Goal: Information Seeking & Learning: Learn about a topic

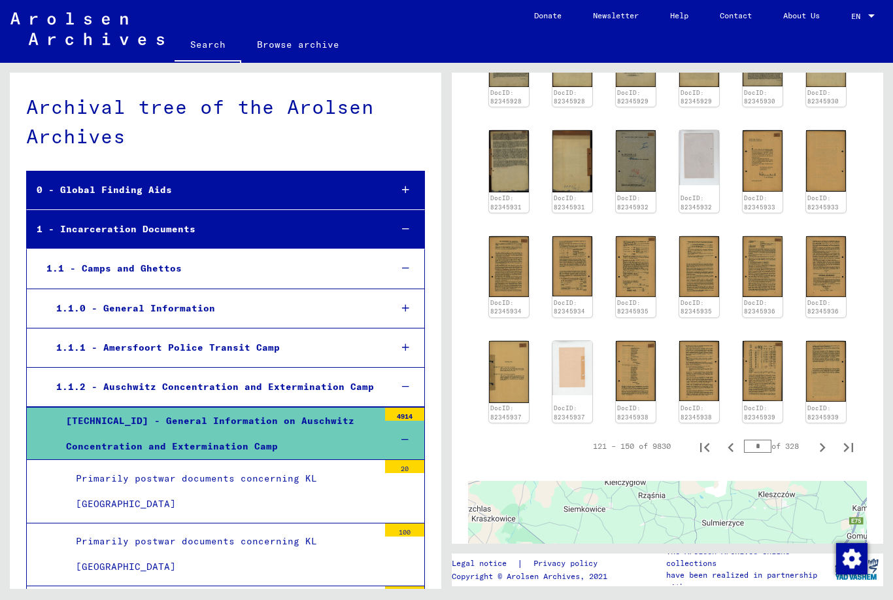
click at [406, 313] on div at bounding box center [405, 308] width 37 height 39
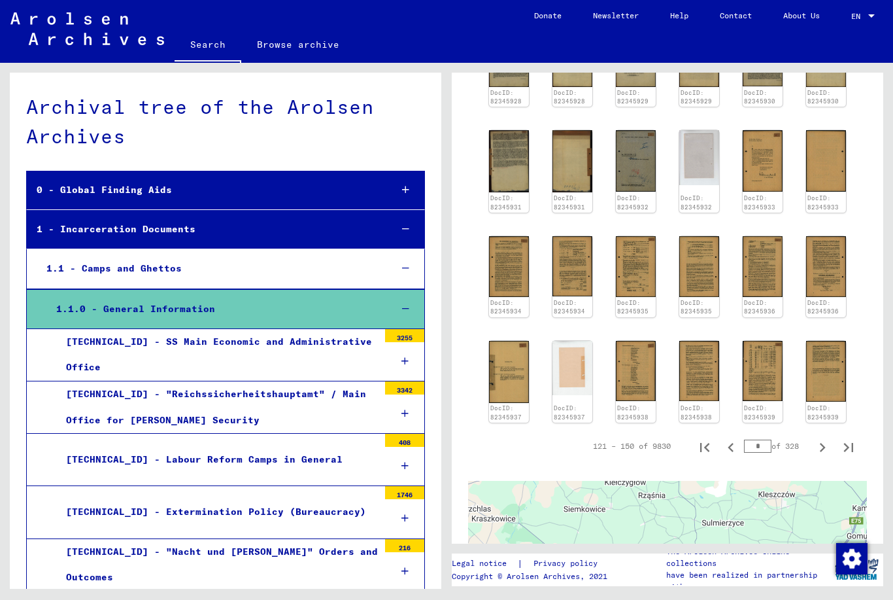
click at [298, 513] on div "[TECHNICAL_ID] - Extermination Policy (Bureaucracy)" at bounding box center [217, 512] width 322 height 26
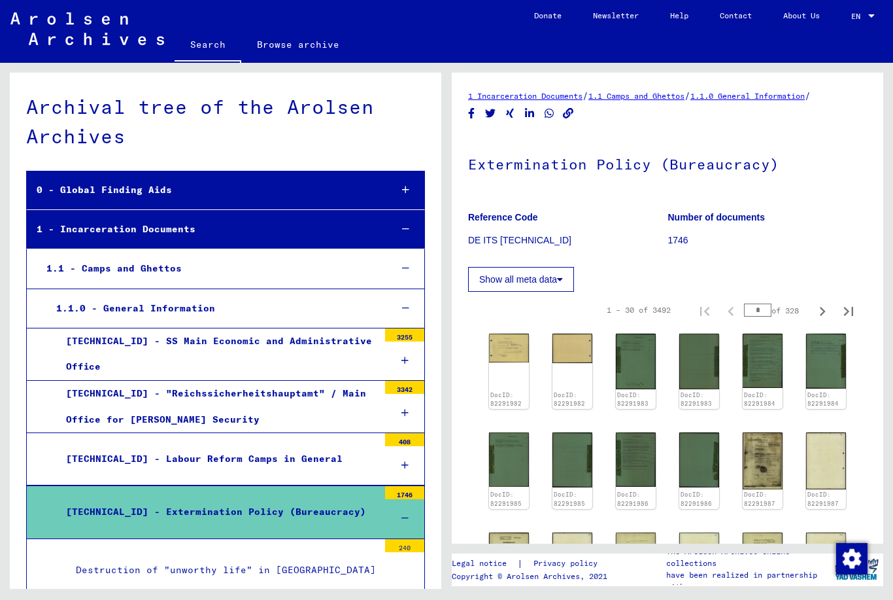
click at [503, 362] on img at bounding box center [509, 348] width 40 height 29
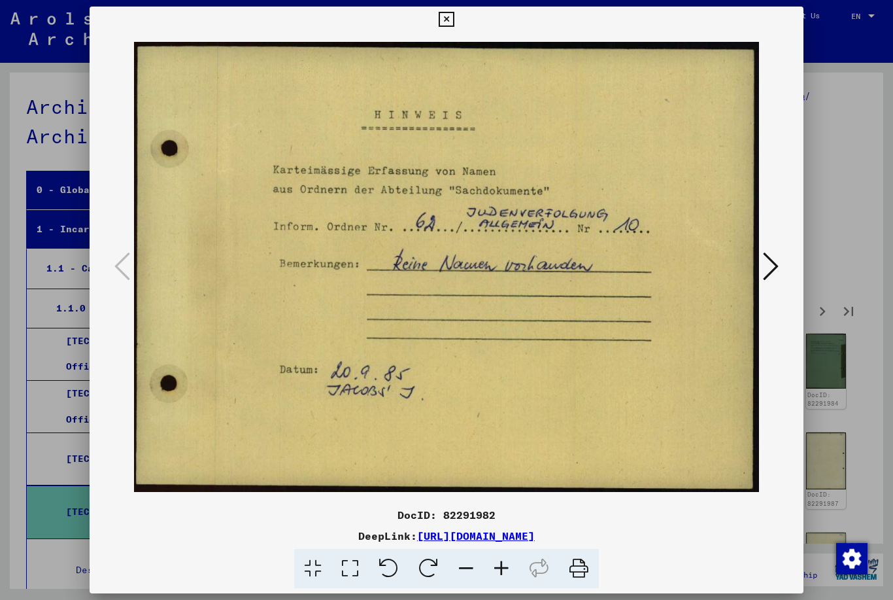
click at [771, 266] on icon at bounding box center [771, 266] width 16 height 31
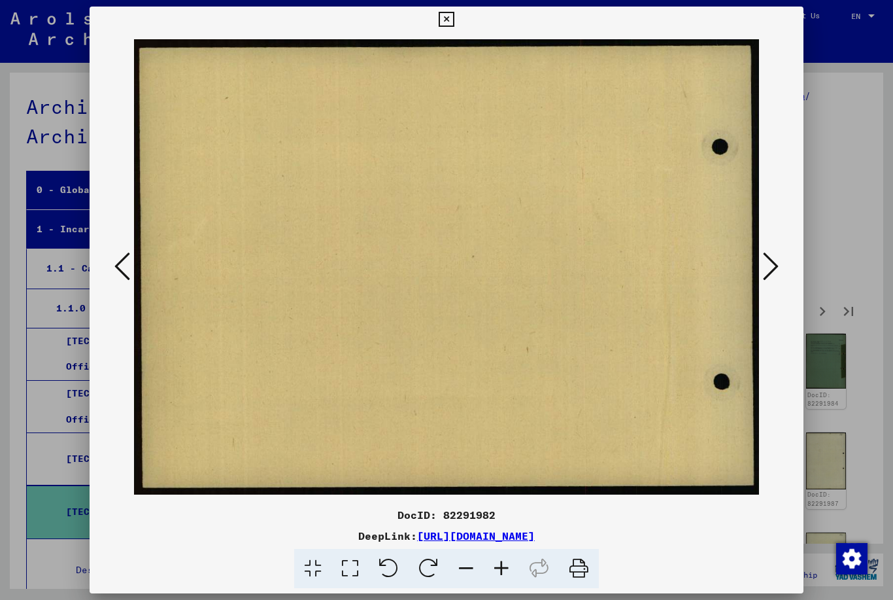
click at [778, 262] on icon at bounding box center [771, 266] width 16 height 31
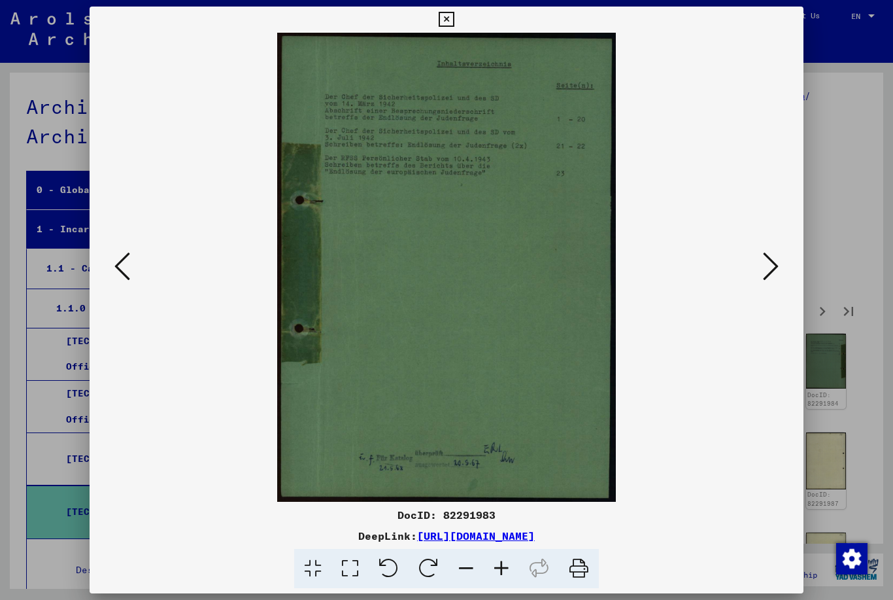
click at [778, 256] on icon at bounding box center [771, 266] width 16 height 31
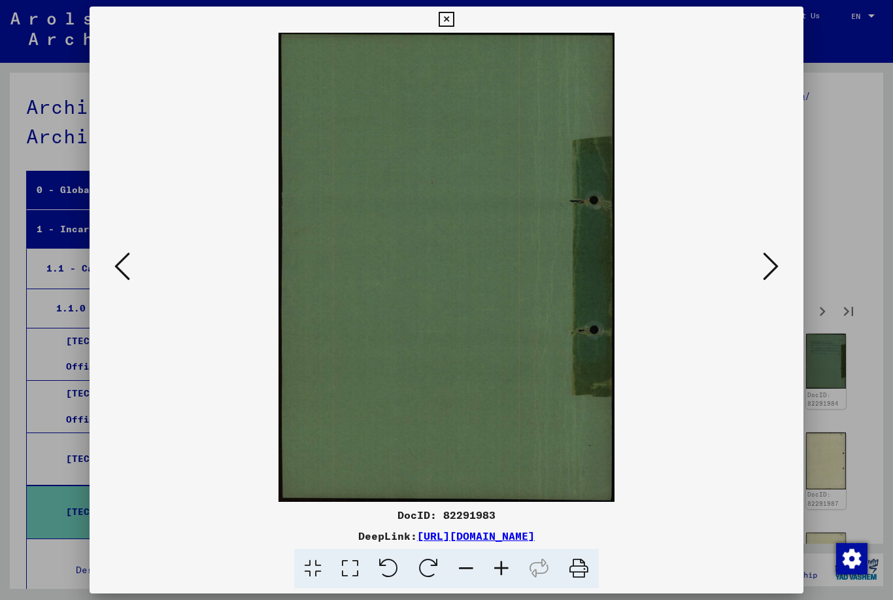
click at [780, 265] on button at bounding box center [771, 267] width 24 height 37
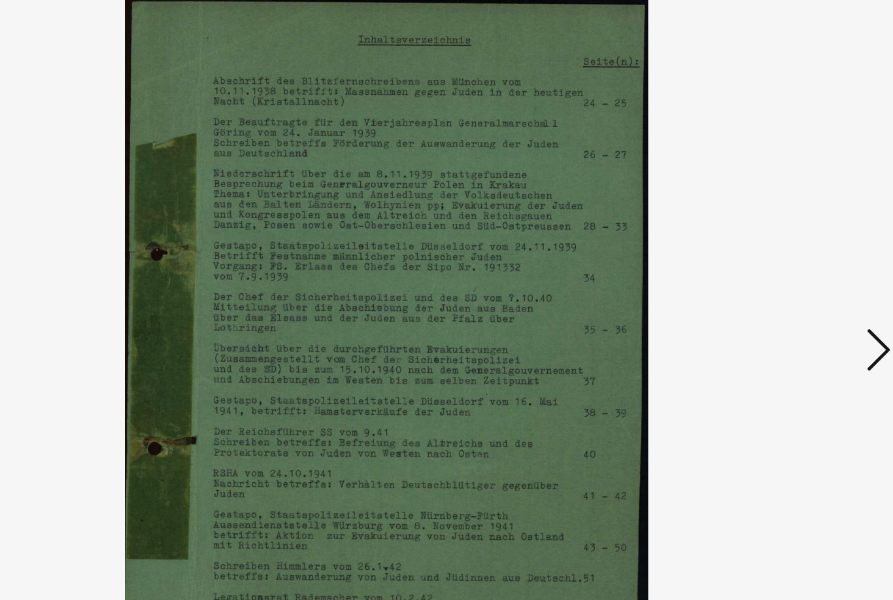
click at [763, 251] on icon at bounding box center [771, 266] width 16 height 31
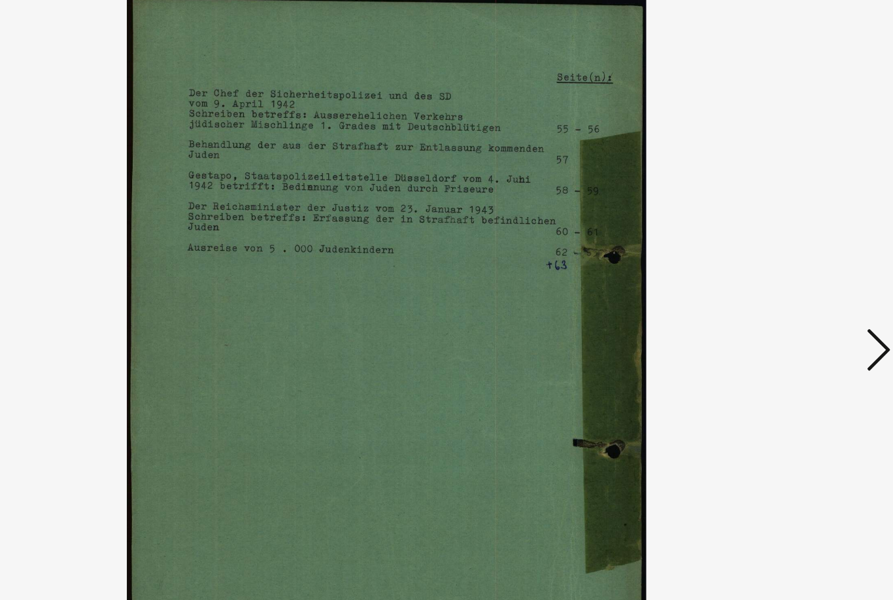
click at [763, 251] on icon at bounding box center [771, 266] width 16 height 31
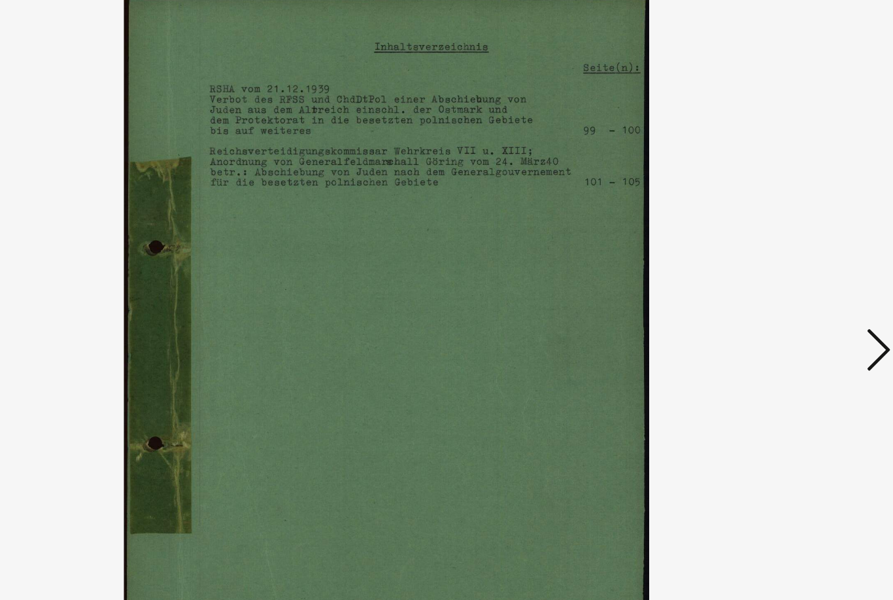
click at [763, 251] on icon at bounding box center [771, 266] width 16 height 31
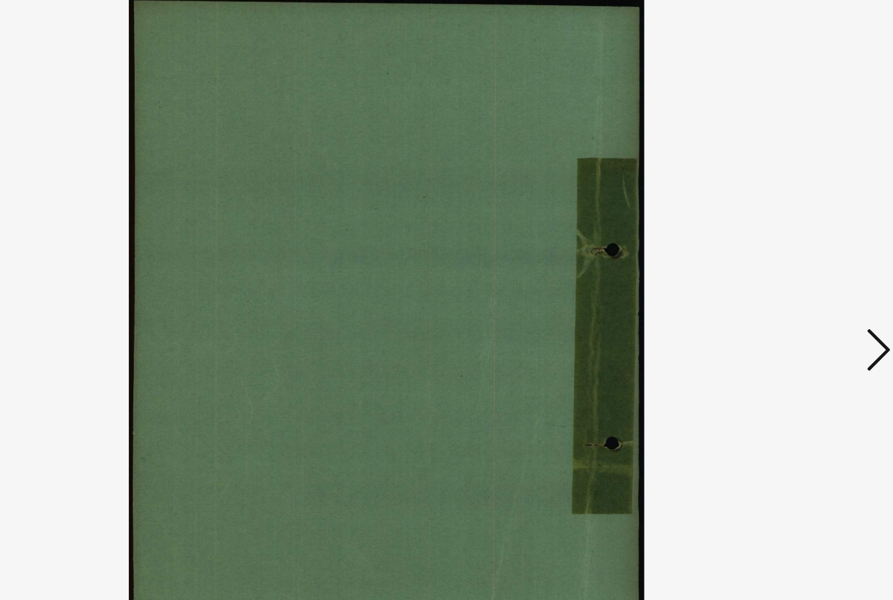
click at [567, 234] on img at bounding box center [447, 267] width 626 height 469
click at [759, 249] on button at bounding box center [771, 267] width 24 height 37
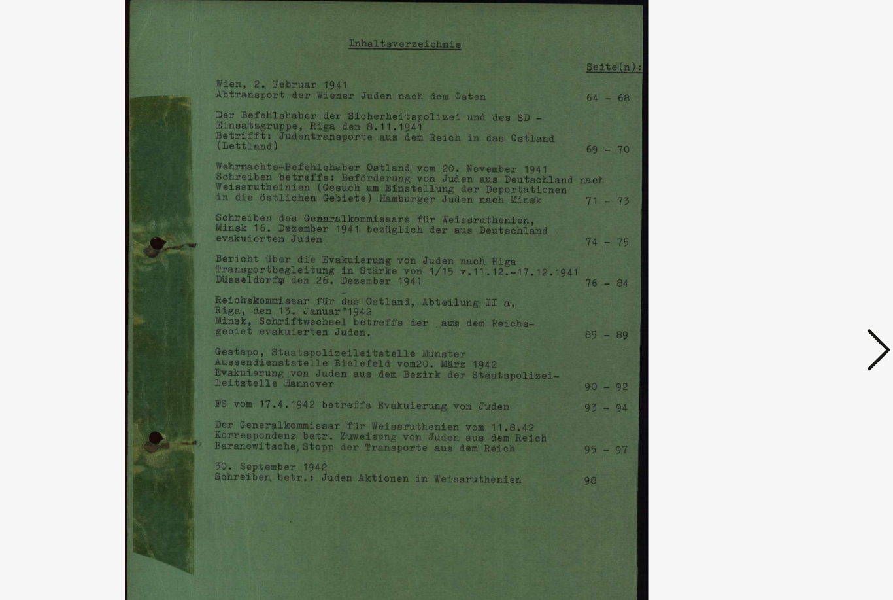
click at [763, 251] on icon at bounding box center [771, 266] width 16 height 31
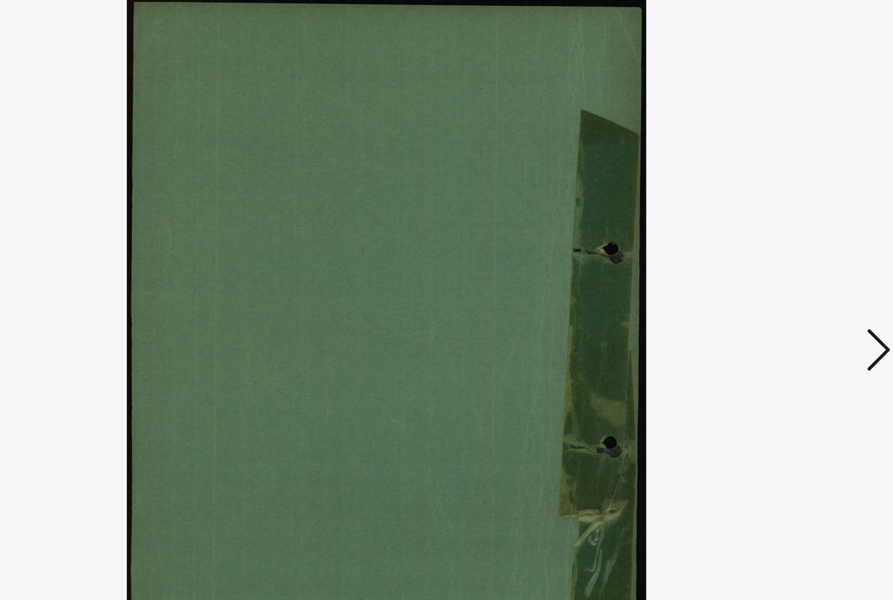
click at [763, 251] on icon at bounding box center [771, 266] width 16 height 31
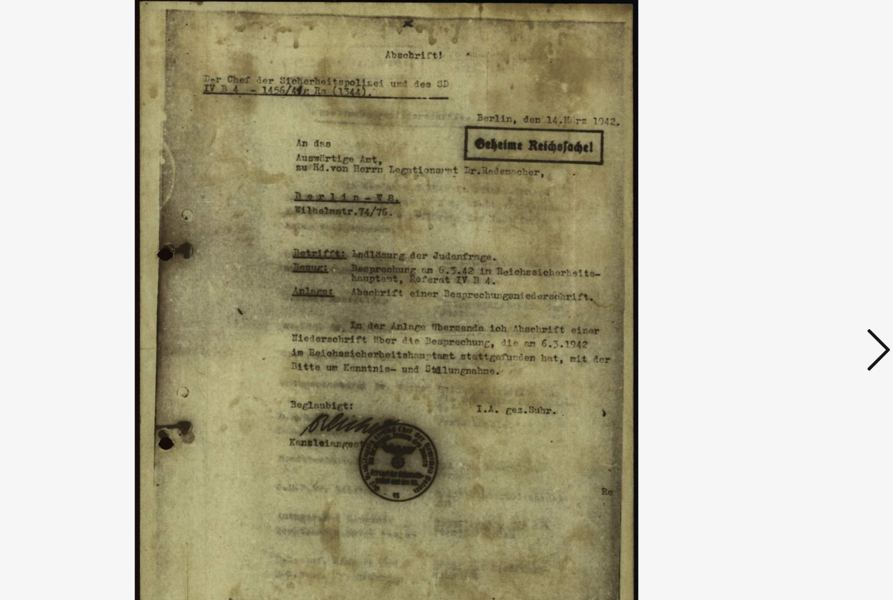
click at [763, 251] on icon at bounding box center [771, 266] width 16 height 31
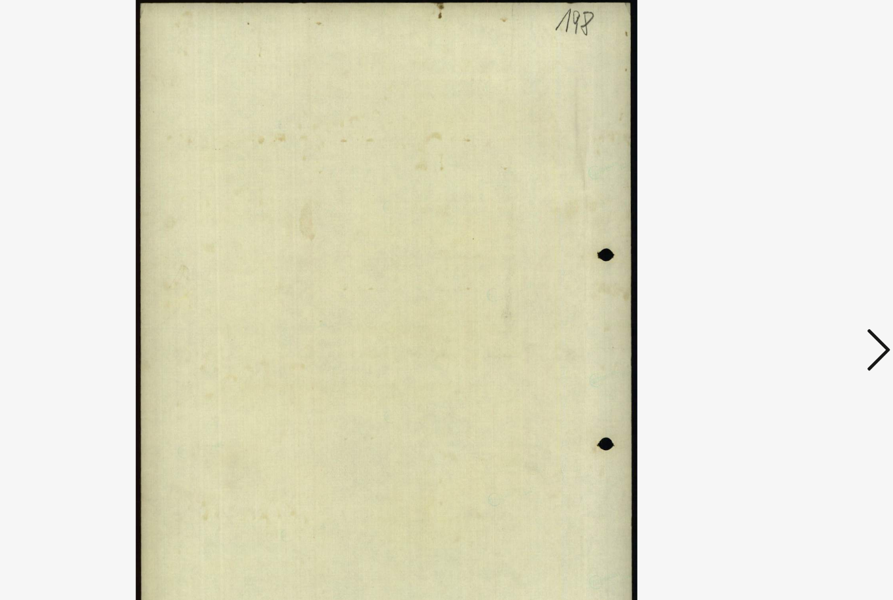
click at [759, 249] on button at bounding box center [771, 267] width 24 height 37
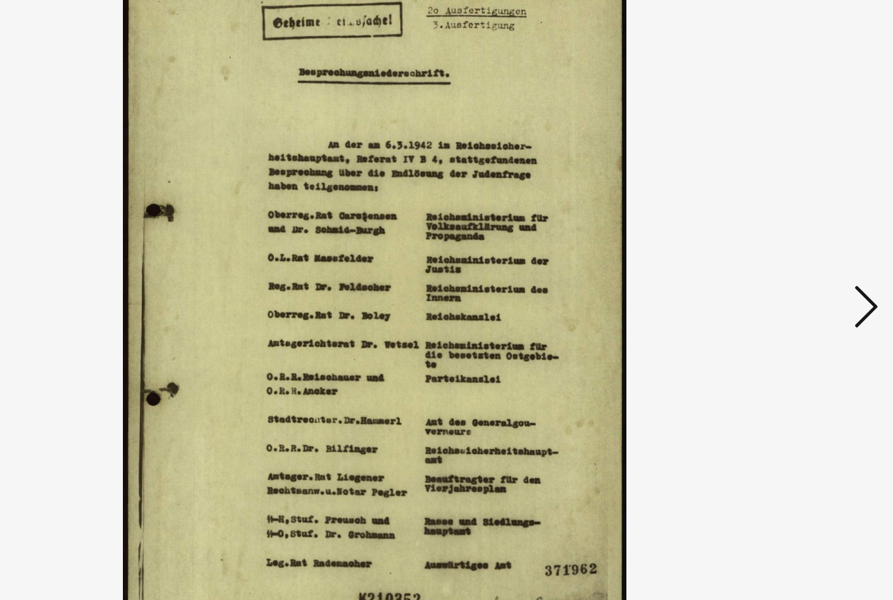
click at [759, 249] on button at bounding box center [771, 267] width 24 height 37
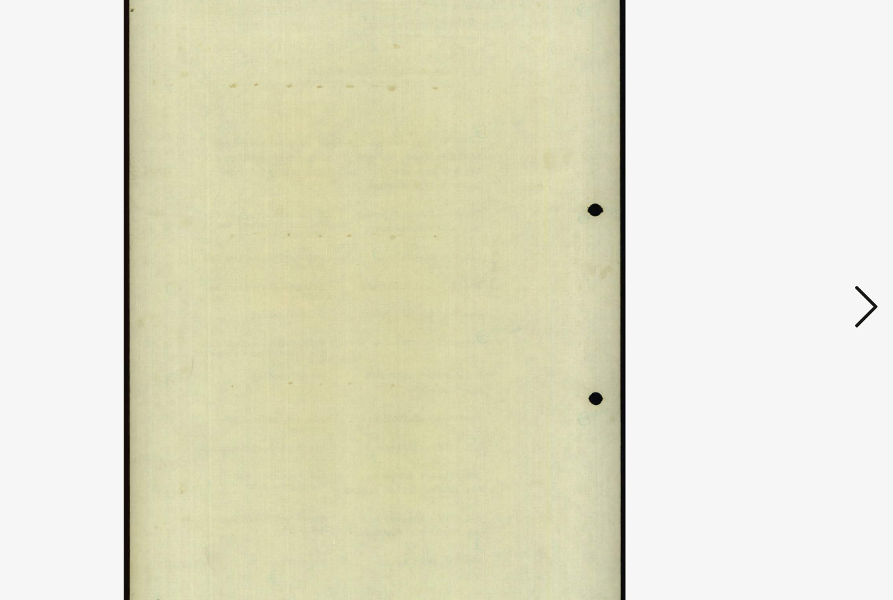
click at [759, 249] on button at bounding box center [771, 267] width 24 height 37
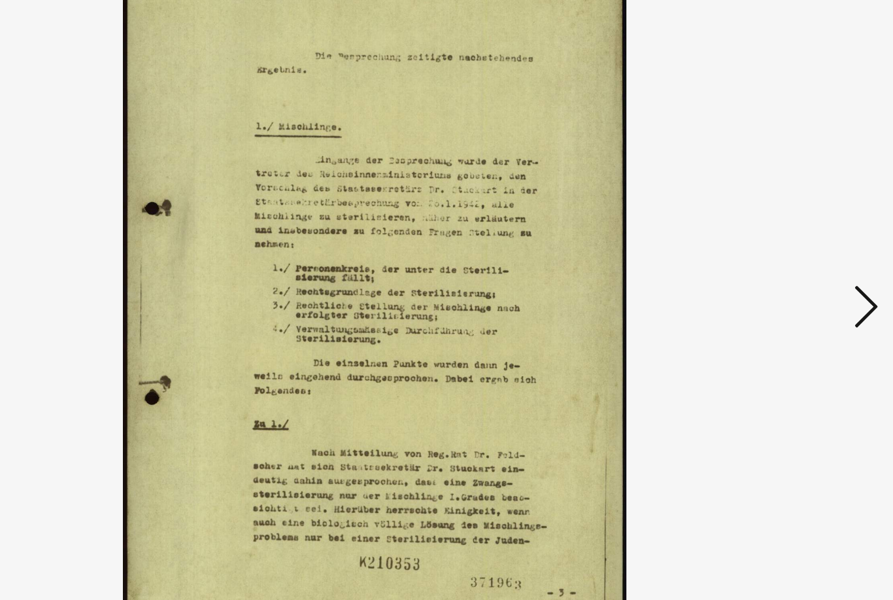
click at [759, 249] on button at bounding box center [771, 267] width 24 height 37
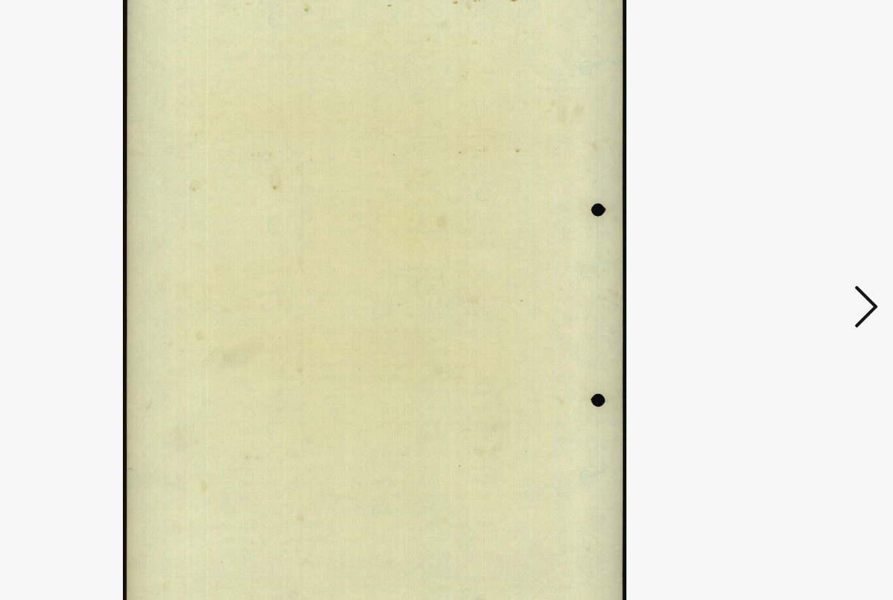
click at [763, 251] on icon at bounding box center [771, 266] width 16 height 31
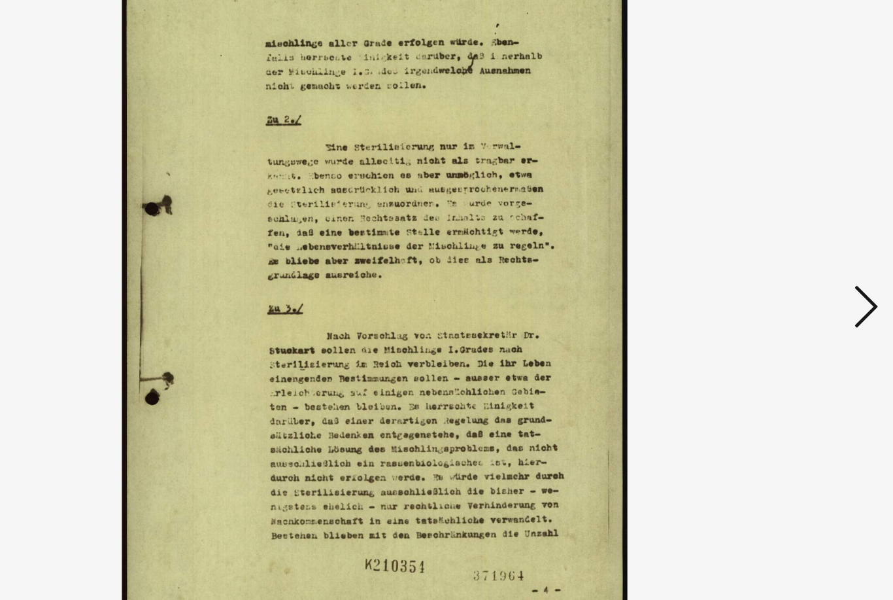
click at [763, 251] on icon at bounding box center [771, 266] width 16 height 31
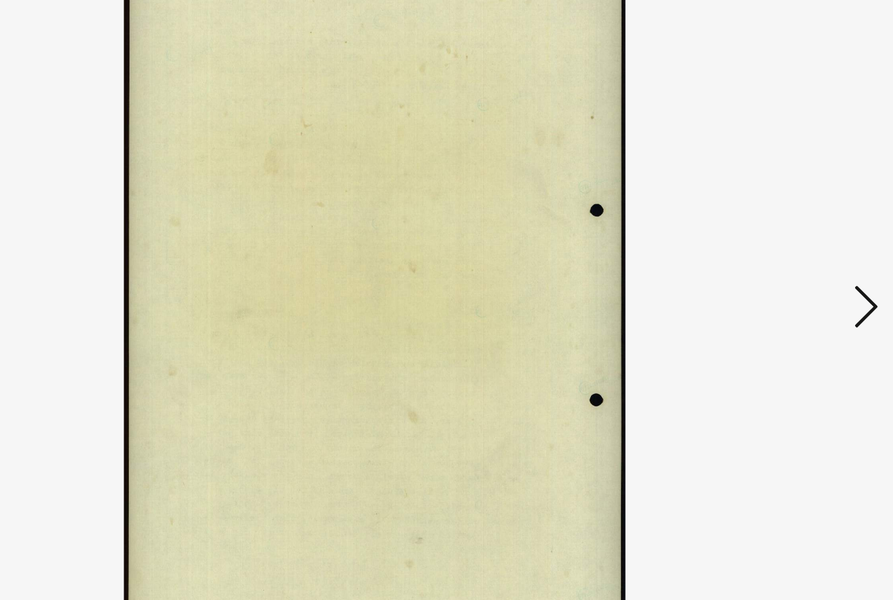
click at [759, 249] on button at bounding box center [771, 267] width 24 height 37
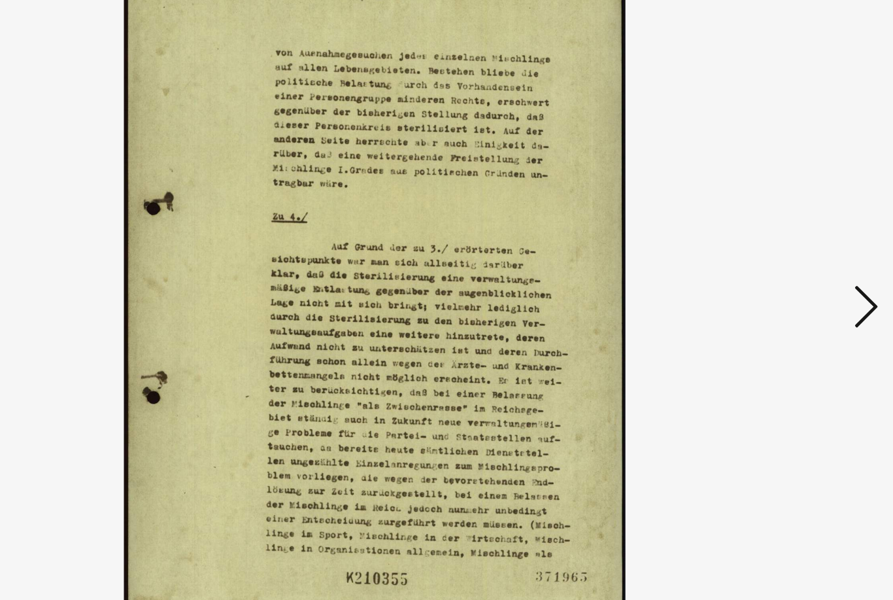
click at [763, 251] on icon at bounding box center [771, 266] width 16 height 31
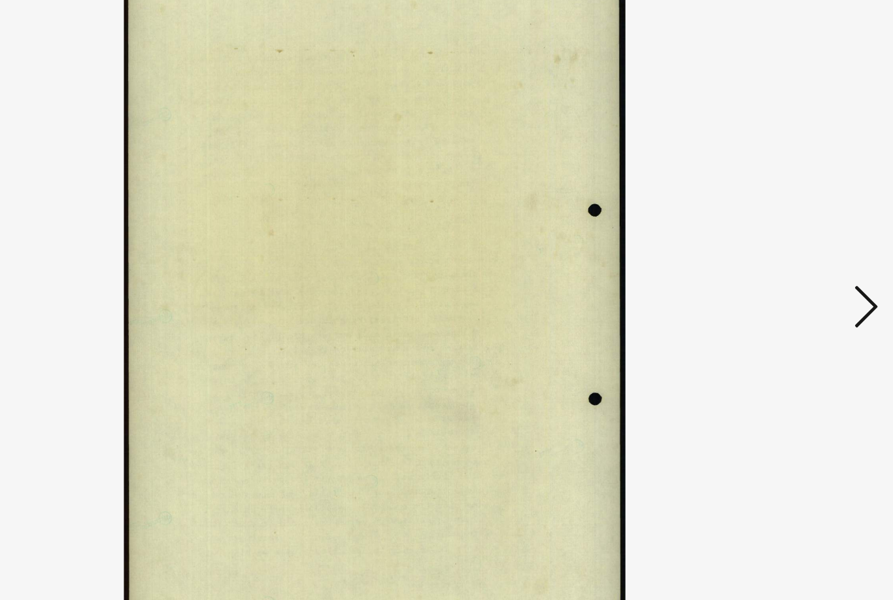
click at [763, 251] on icon at bounding box center [771, 266] width 16 height 31
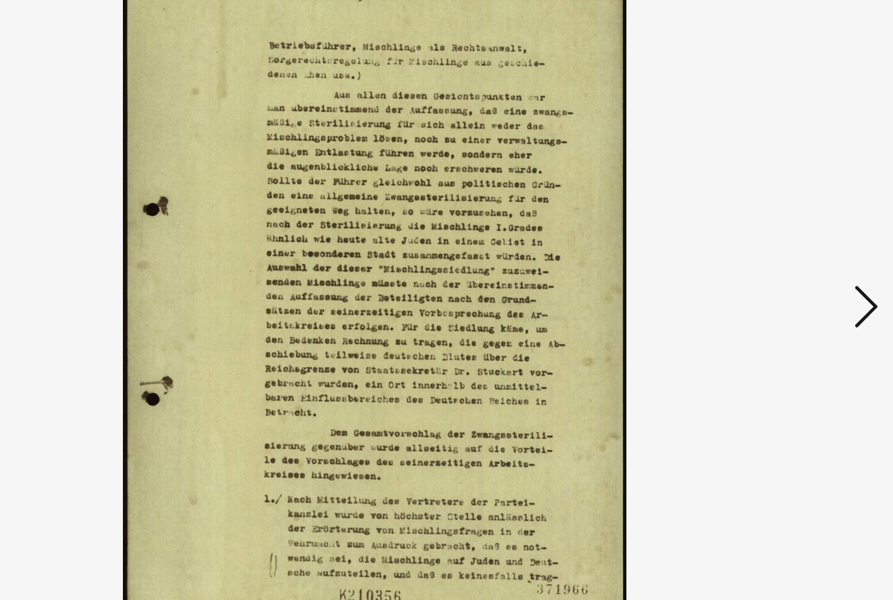
click at [763, 251] on icon at bounding box center [771, 266] width 16 height 31
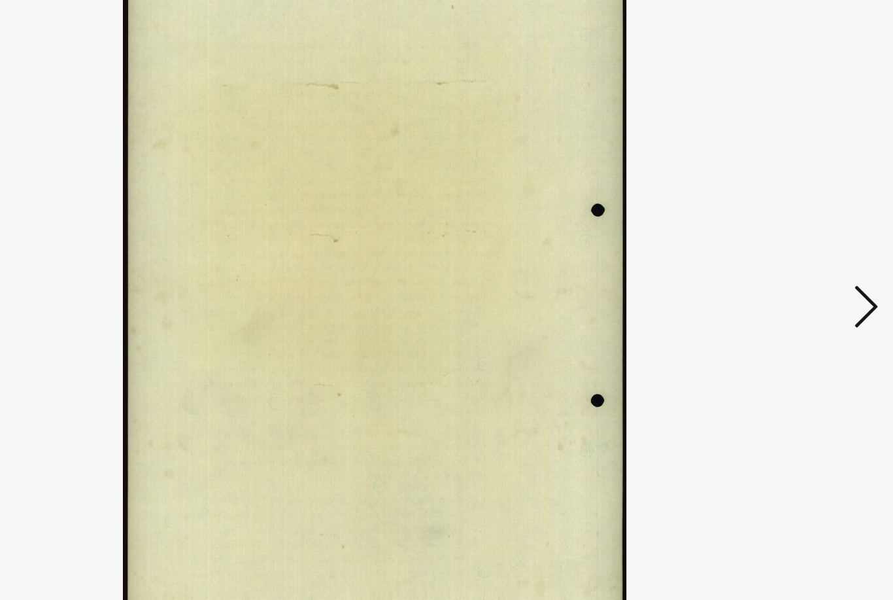
click at [763, 251] on icon at bounding box center [771, 266] width 16 height 31
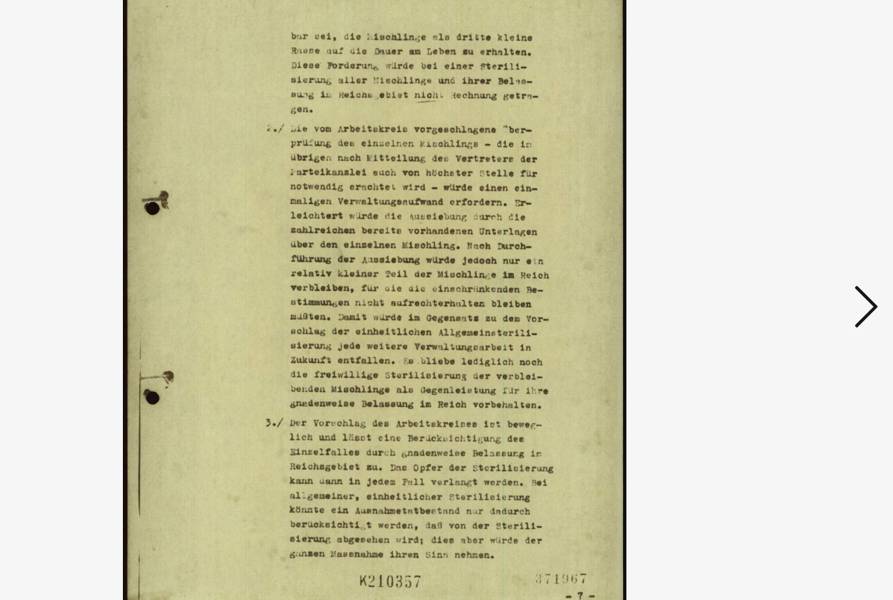
click at [763, 251] on icon at bounding box center [771, 266] width 16 height 31
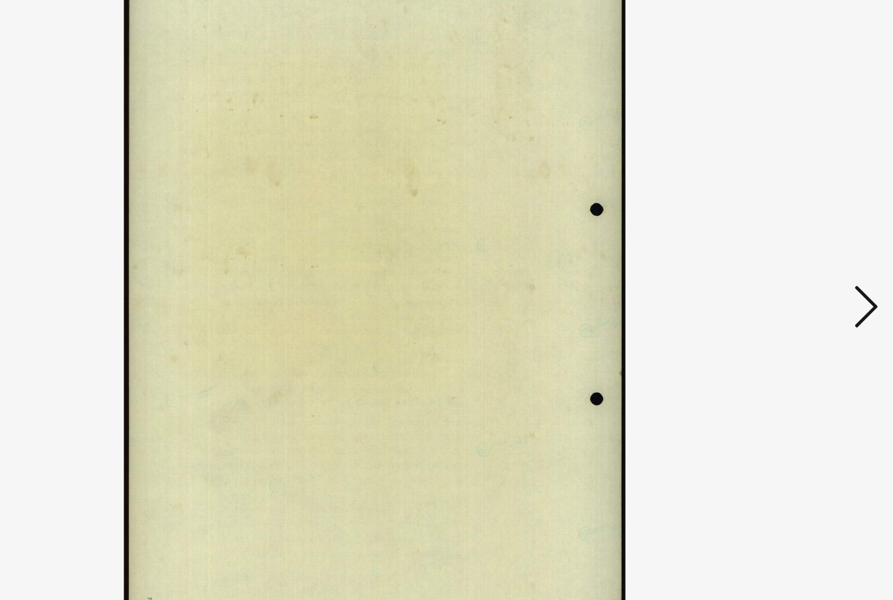
click at [763, 251] on icon at bounding box center [771, 266] width 16 height 31
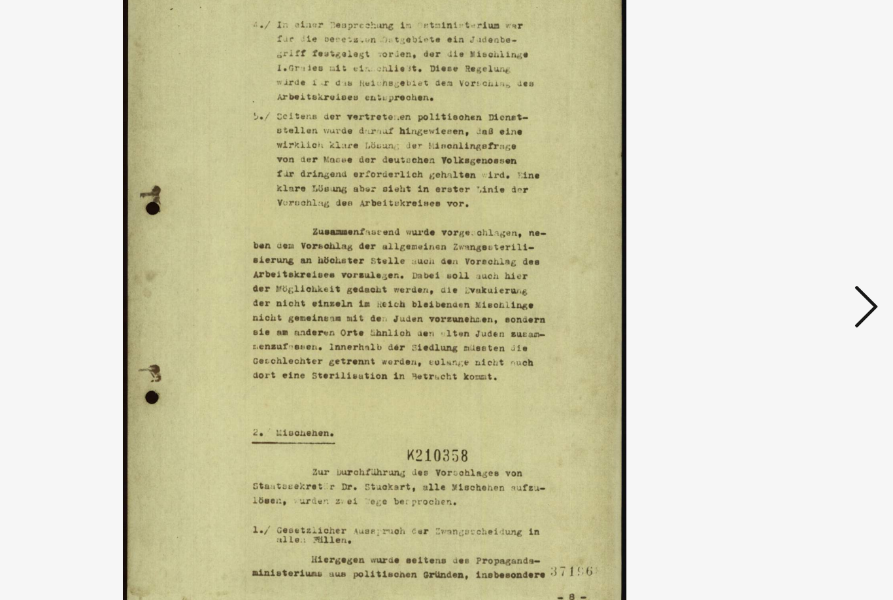
click at [763, 251] on icon at bounding box center [771, 266] width 16 height 31
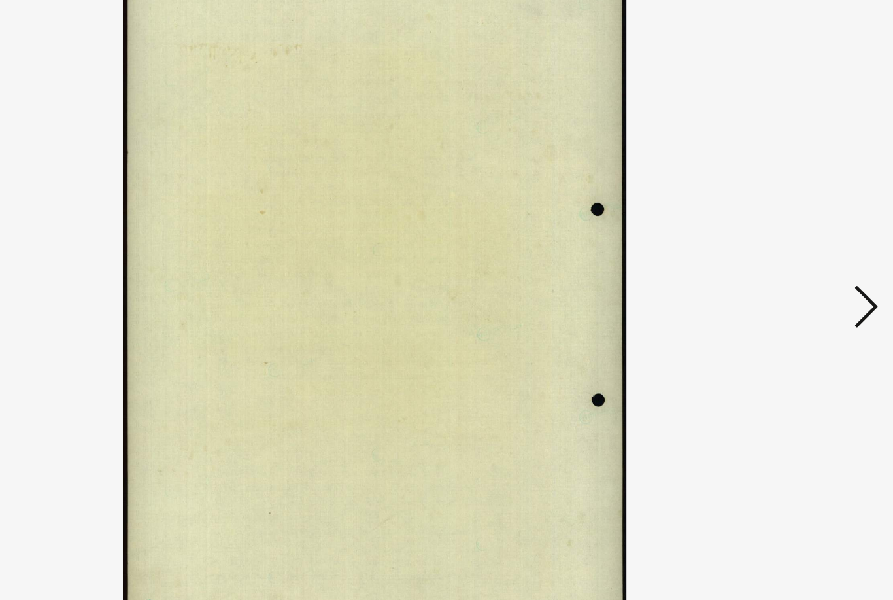
click at [763, 251] on icon at bounding box center [771, 266] width 16 height 31
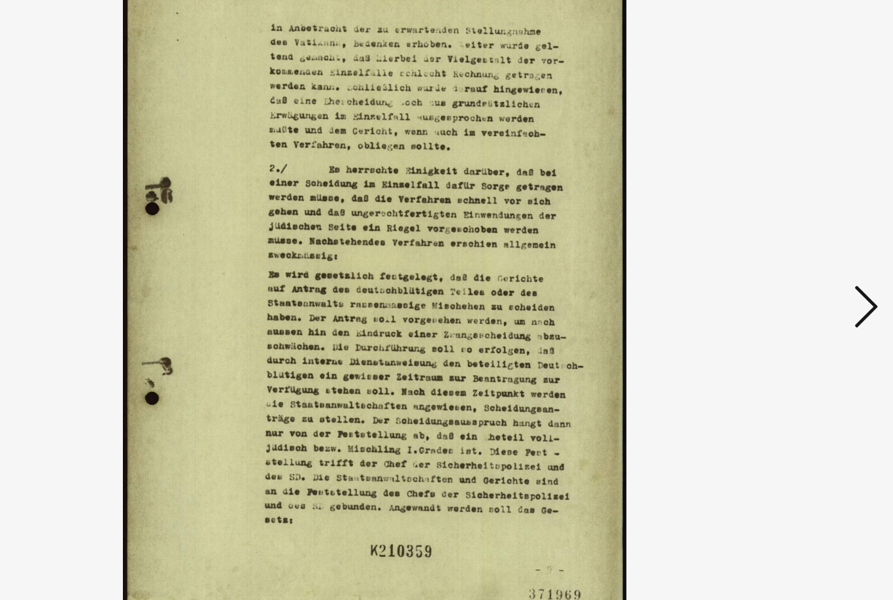
click at [763, 251] on icon at bounding box center [771, 266] width 16 height 31
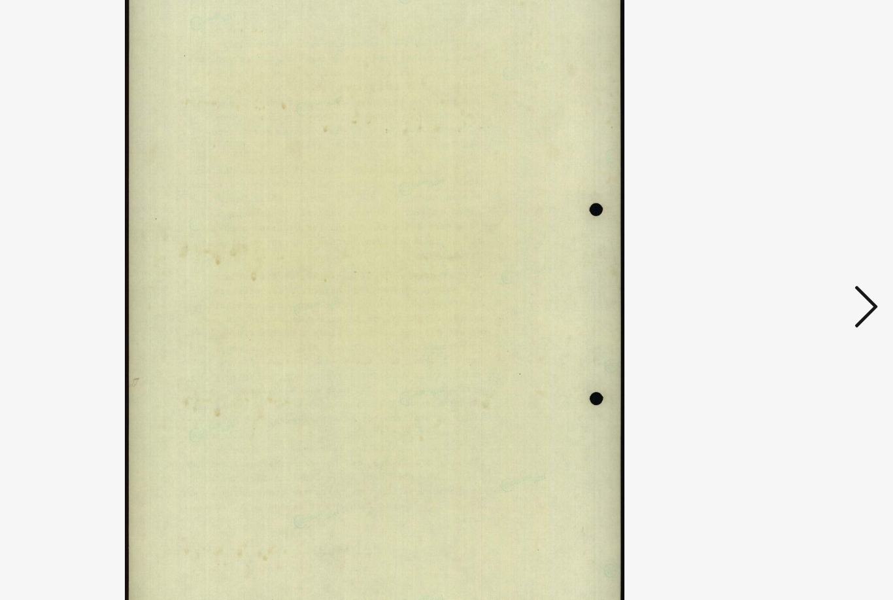
click at [763, 251] on icon at bounding box center [771, 266] width 16 height 31
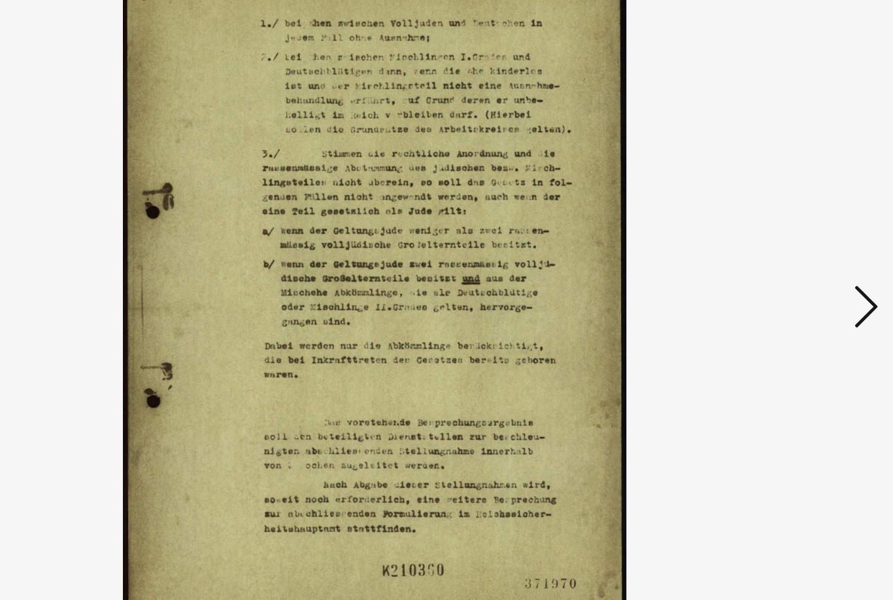
click at [763, 251] on icon at bounding box center [771, 266] width 16 height 31
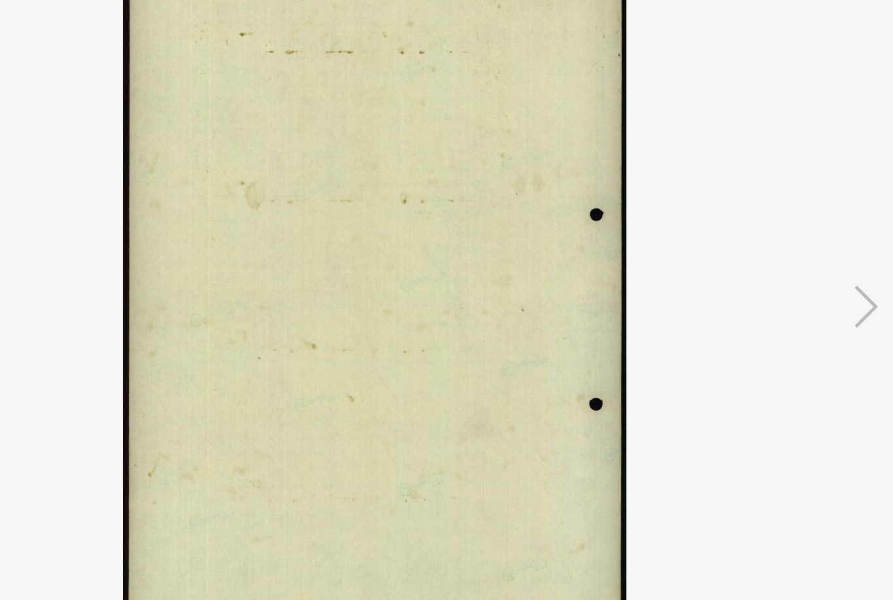
click at [134, 196] on img at bounding box center [447, 267] width 626 height 469
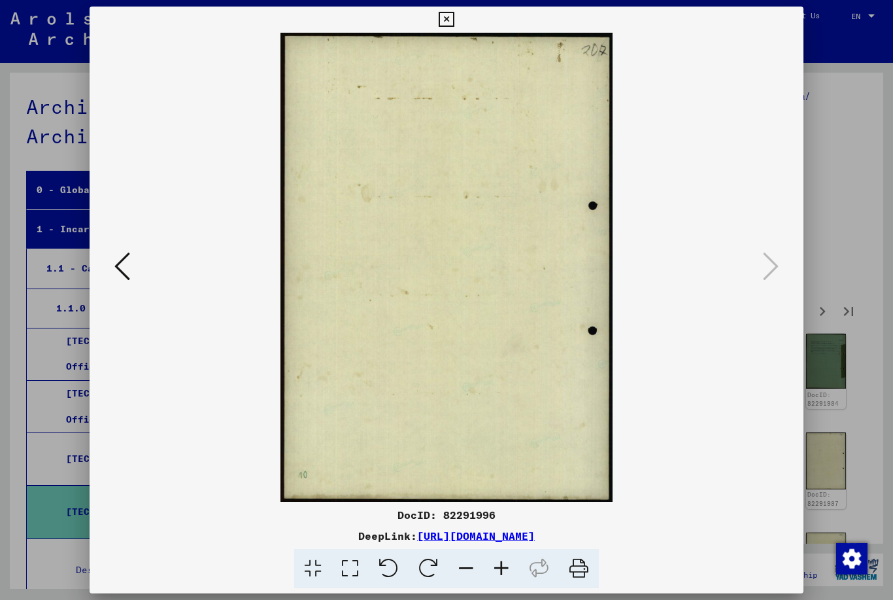
click at [130, 269] on button at bounding box center [123, 267] width 24 height 37
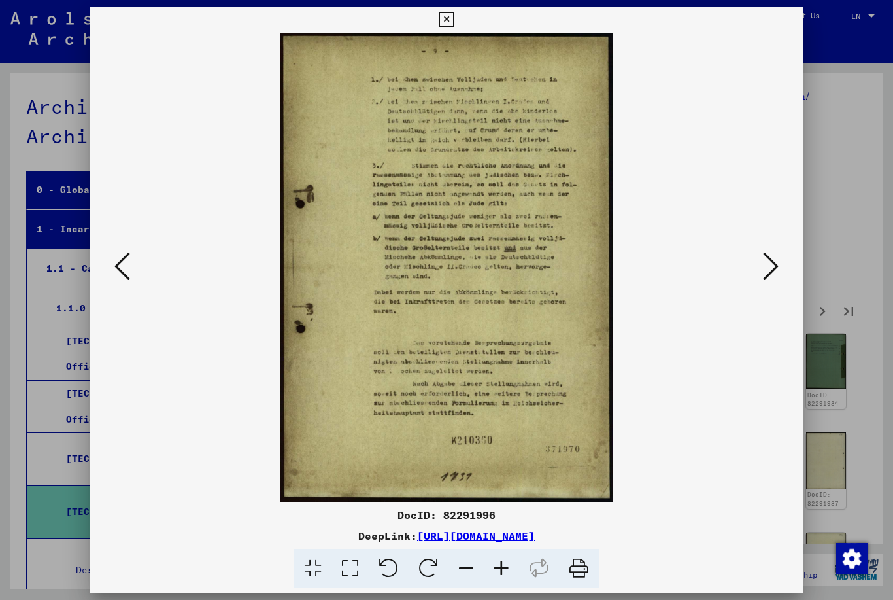
click at [124, 275] on icon at bounding box center [122, 266] width 16 height 31
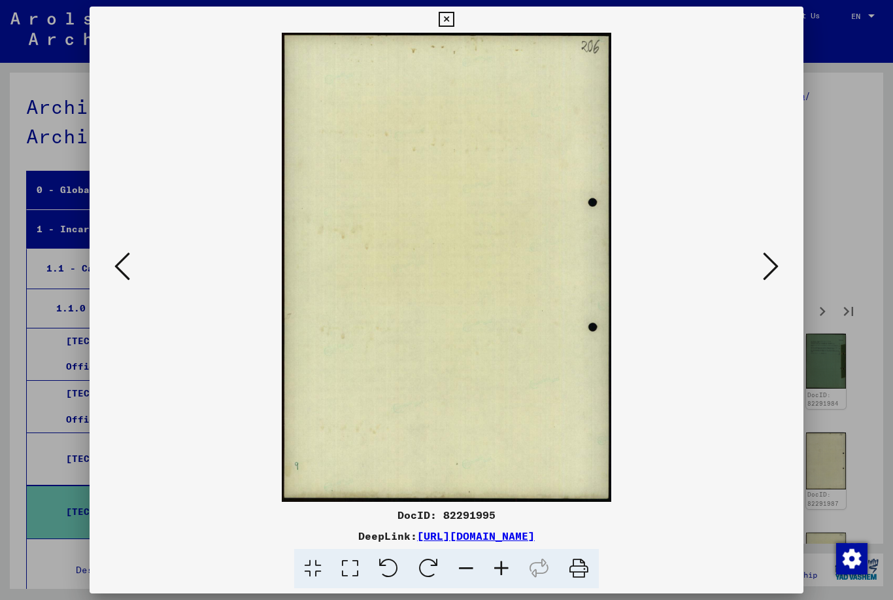
click at [122, 275] on icon at bounding box center [122, 266] width 16 height 31
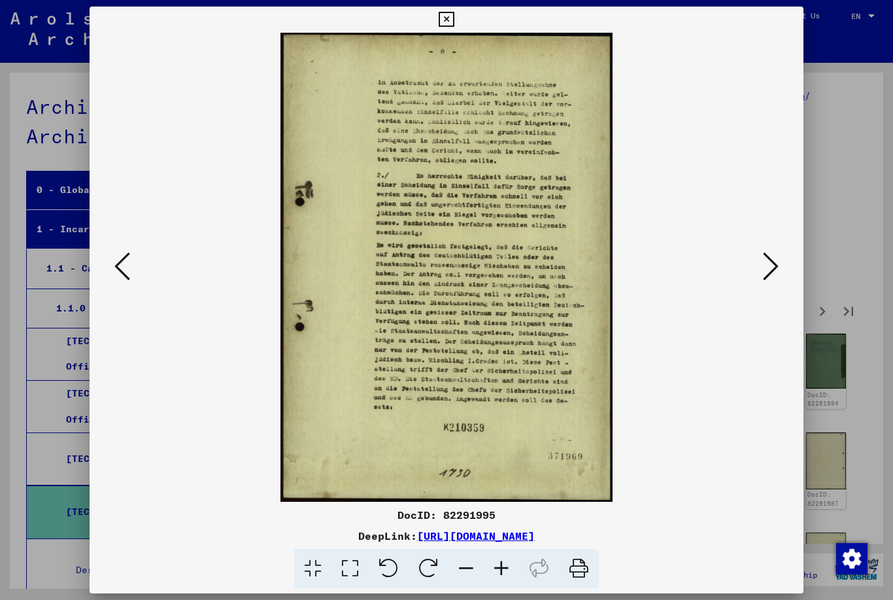
click at [116, 269] on icon at bounding box center [122, 266] width 16 height 31
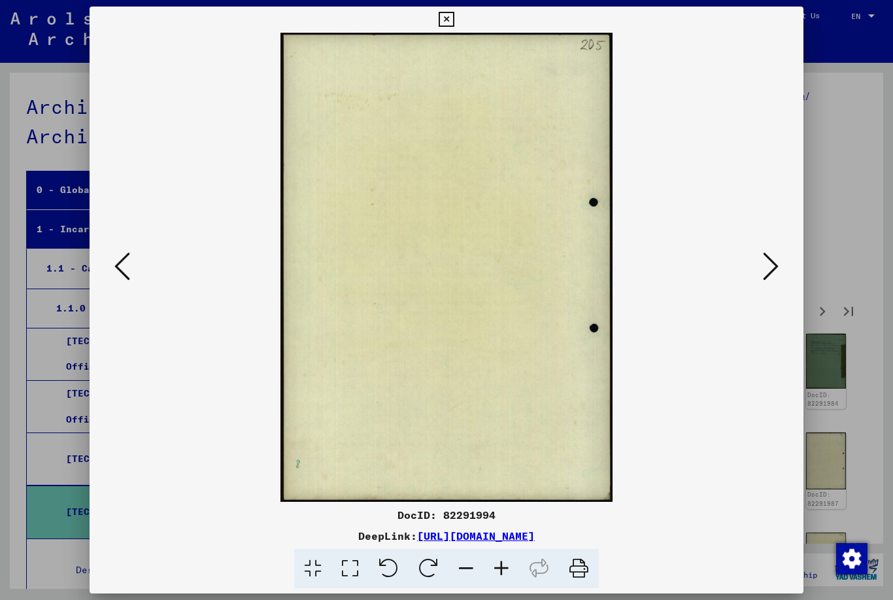
click at [118, 268] on icon at bounding box center [122, 266] width 16 height 31
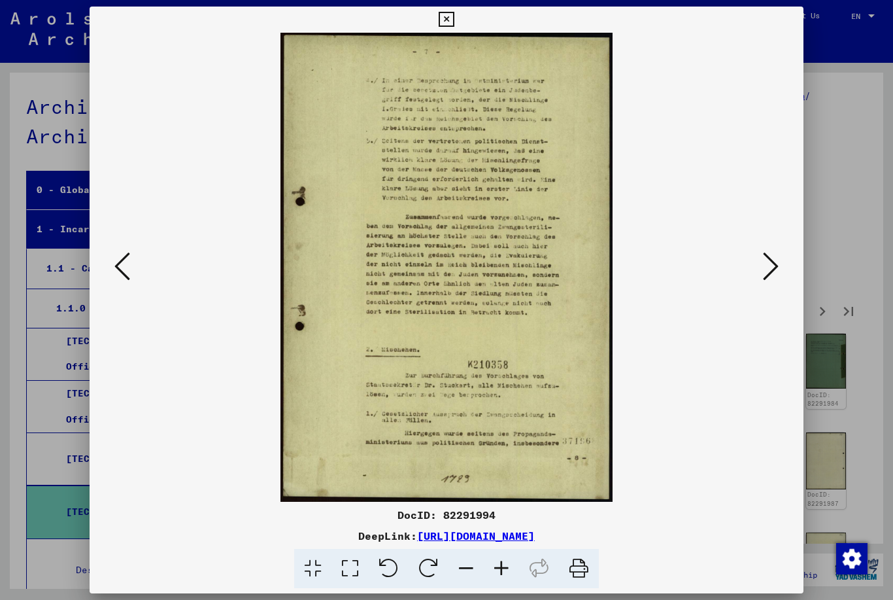
click at [126, 267] on icon at bounding box center [122, 266] width 16 height 31
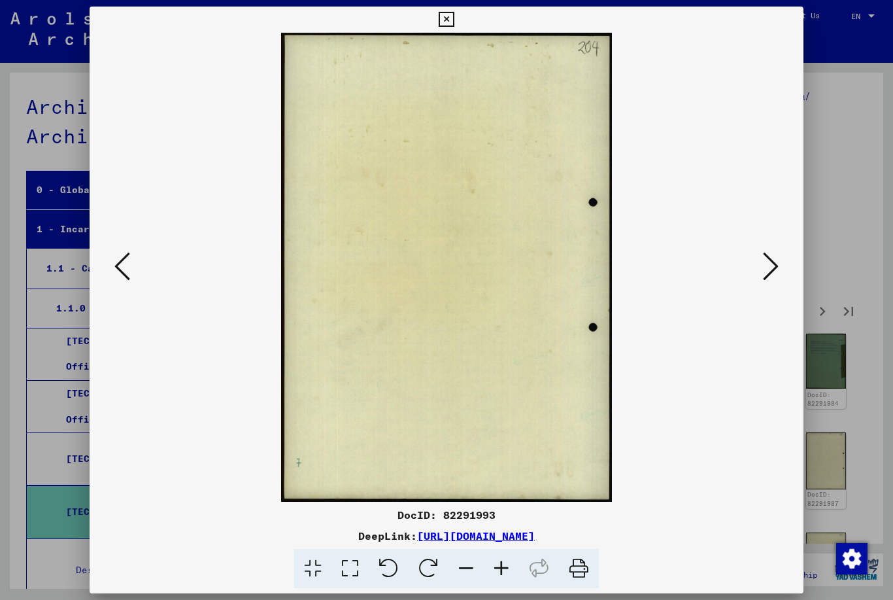
click at [128, 267] on icon at bounding box center [122, 266] width 16 height 31
